Goal: Task Accomplishment & Management: Complete application form

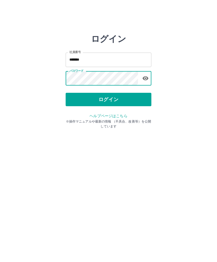
click at [130, 98] on button "ログイン" at bounding box center [109, 99] width 86 height 13
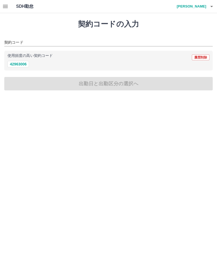
click at [23, 65] on button "42963006" at bounding box center [18, 64] width 21 height 6
type input "********"
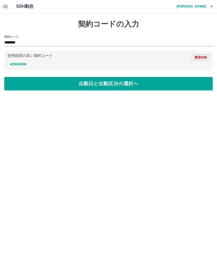
click at [58, 80] on button "出勤日と出勤区分の選択へ" at bounding box center [108, 83] width 208 height 13
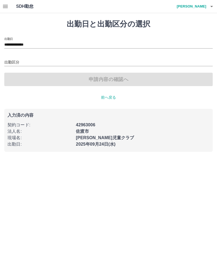
click at [58, 58] on div "出勤区分" at bounding box center [108, 60] width 208 height 11
click at [64, 60] on input "出勤区分" at bounding box center [108, 62] width 208 height 7
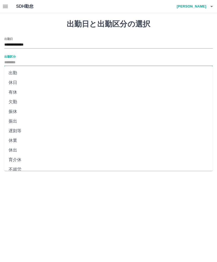
click at [50, 73] on li "出勤" at bounding box center [108, 73] width 208 height 10
type input "**"
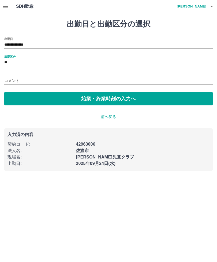
click at [50, 93] on button "始業・終業時刻の入力へ" at bounding box center [108, 98] width 208 height 13
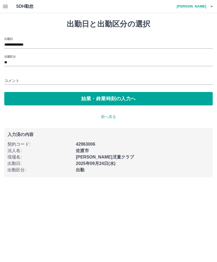
click at [45, 77] on input "コメント" at bounding box center [108, 81] width 208 height 8
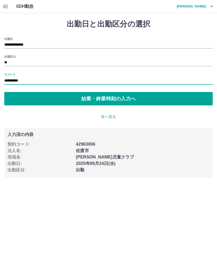
type input "**********"
click at [123, 96] on button "始業・終業時刻の入力へ" at bounding box center [108, 98] width 208 height 13
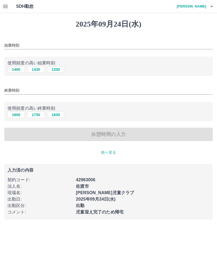
click at [59, 38] on div "始業時刻" at bounding box center [108, 43] width 208 height 13
click at [119, 39] on div "始業時刻" at bounding box center [108, 43] width 208 height 13
click at [113, 43] on input "始業時刻" at bounding box center [108, 46] width 208 height 8
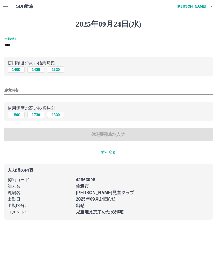
type input "****"
click at [91, 84] on div "終業時刻" at bounding box center [108, 88] width 208 height 13
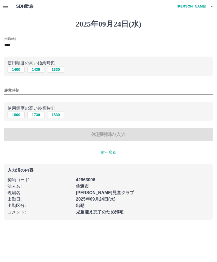
click at [103, 89] on input "終業時刻" at bounding box center [108, 91] width 208 height 8
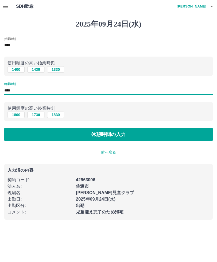
type input "****"
click at [146, 141] on button "休憩時間の入力" at bounding box center [108, 134] width 208 height 13
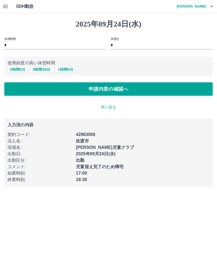
click at [171, 88] on button "申請内容の確認へ" at bounding box center [108, 88] width 208 height 13
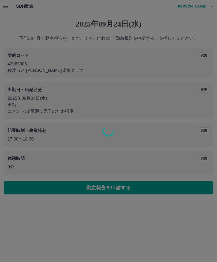
click at [172, 87] on div at bounding box center [108, 131] width 217 height 262
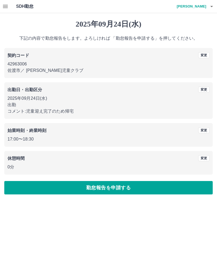
click at [141, 185] on button "勤怠報告を申請する" at bounding box center [108, 187] width 208 height 13
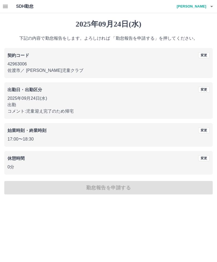
click at [166, 187] on div "[DATE] 下記の内容で勤怠報告をします。よろしければ 「勤怠報告を申請する」を押してください。 契約コード 変更 42963006 [GEOGRAPHIC…" at bounding box center [108, 107] width 217 height 188
click at [165, 184] on div "[DATE] 下記の内容で勤怠報告をします。よろしければ 「勤怠報告を申請する」を押してください。 契約コード 変更 42963006 [GEOGRAPHIC…" at bounding box center [108, 107] width 217 height 188
click at [169, 184] on div "[DATE] 下記の内容で勤怠報告をします。よろしければ 「勤怠報告を申請する」を押してください。 契約コード 変更 42963006 [GEOGRAPHIC…" at bounding box center [108, 107] width 217 height 188
click at [130, 193] on div "[DATE] 下記の内容で勤怠報告をします。よろしければ 「勤怠報告を申請する」を押してください。 契約コード 変更 42963006 [GEOGRAPHIC…" at bounding box center [108, 107] width 217 height 188
click at [128, 181] on div "[DATE] 下記の内容で勤怠報告をします。よろしければ 「勤怠報告を申請する」を押してください。 契約コード 変更 42963006 [GEOGRAPHIC…" at bounding box center [108, 107] width 217 height 188
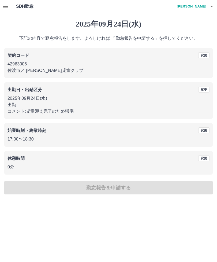
click at [127, 181] on div "[DATE] 下記の内容で勤怠報告をします。よろしければ 「勤怠報告を申請する」を押してください。 契約コード 変更 42963006 [GEOGRAPHIC…" at bounding box center [108, 107] width 217 height 188
click at [125, 184] on div "[DATE] 下記の内容で勤怠報告をします。よろしければ 「勤怠報告を申請する」を押してください。 契約コード 変更 42963006 [GEOGRAPHIC…" at bounding box center [108, 107] width 217 height 188
click at [123, 184] on div "[DATE] 下記の内容で勤怠報告をします。よろしければ 「勤怠報告を申請する」を押してください。 契約コード 変更 42963006 [GEOGRAPHIC…" at bounding box center [108, 107] width 217 height 188
click at [121, 184] on div "[DATE] 下記の内容で勤怠報告をします。よろしければ 「勤怠報告を申請する」を押してください。 契約コード 変更 42963006 [GEOGRAPHIC…" at bounding box center [108, 107] width 217 height 188
click at [204, 156] on button "変更" at bounding box center [203, 158] width 11 height 6
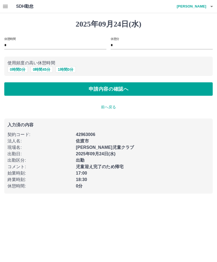
click at [167, 83] on button "申請内容の確認へ" at bounding box center [108, 88] width 208 height 13
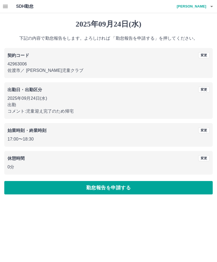
click at [160, 187] on button "勤怠報告を申請する" at bounding box center [108, 187] width 208 height 13
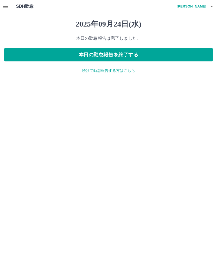
click at [190, 56] on button "本日の勤怠報告を終了する" at bounding box center [108, 54] width 208 height 13
